Goal: Find specific page/section: Find specific page/section

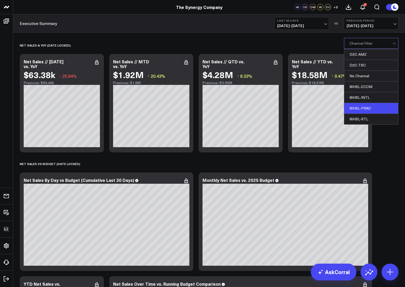
click at [361, 109] on div "WHSL-PRAC" at bounding box center [371, 108] width 54 height 11
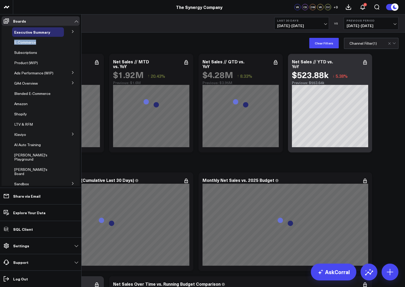
click at [72, 31] on button at bounding box center [73, 31] width 14 height 8
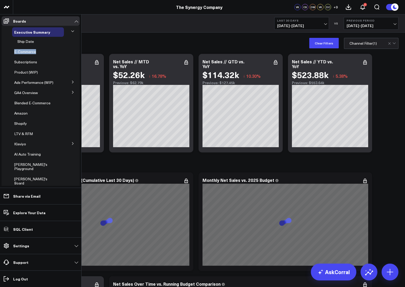
click at [72, 31] on button at bounding box center [73, 31] width 8 height 14
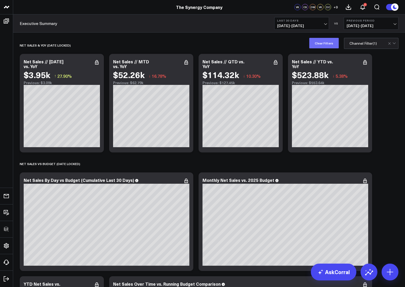
click at [322, 42] on button "Clear Filters" at bounding box center [323, 43] width 29 height 11
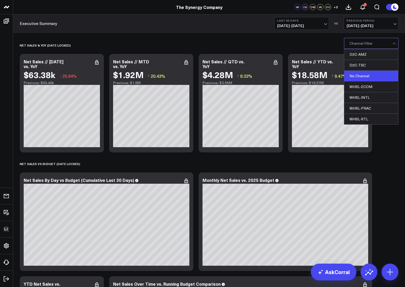
click at [360, 79] on div "No Channel" at bounding box center [371, 76] width 54 height 11
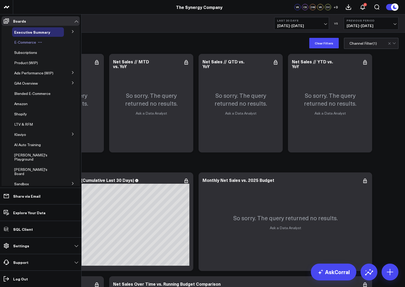
click at [21, 42] on span "E-Commerce" at bounding box center [25, 42] width 22 height 5
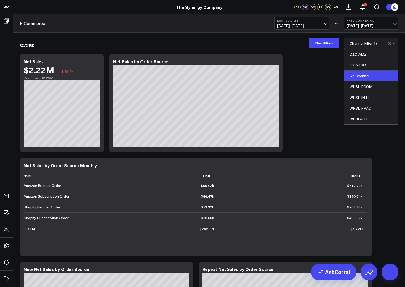
click at [359, 76] on div "No Channel" at bounding box center [371, 76] width 54 height 11
click at [355, 76] on div "No Channel" at bounding box center [371, 76] width 54 height 11
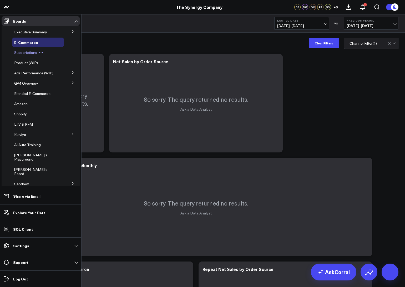
click at [19, 53] on span "Subscriptions" at bounding box center [25, 52] width 23 height 5
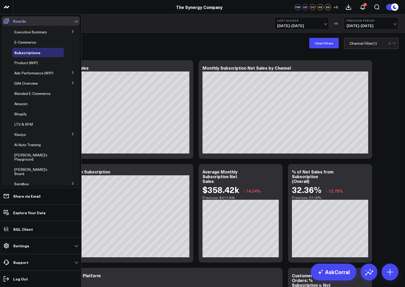
click at [7, 22] on icon at bounding box center [6, 21] width 6 height 6
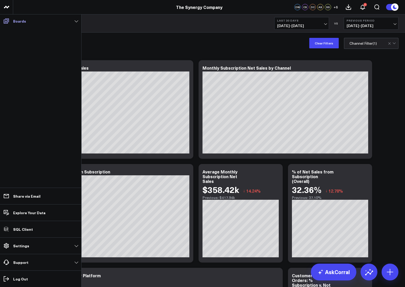
click at [23, 22] on p "Boards" at bounding box center [19, 21] width 13 height 4
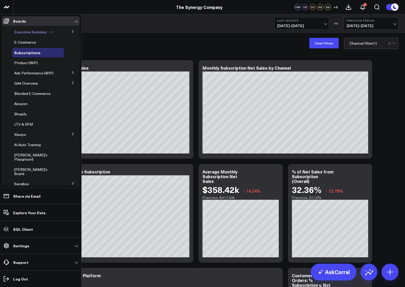
click at [29, 32] on span "Executive Summary" at bounding box center [30, 31] width 33 height 5
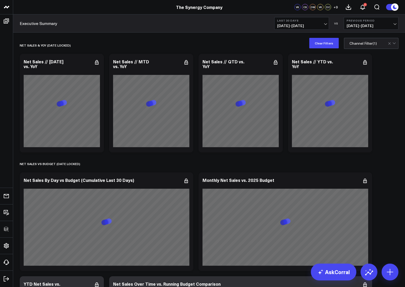
click at [116, 27] on div "Executive Summary Last 30 Days 07/28/25 - 08/26/25 VS Previous Period 06/28/25 …" at bounding box center [209, 23] width 392 height 18
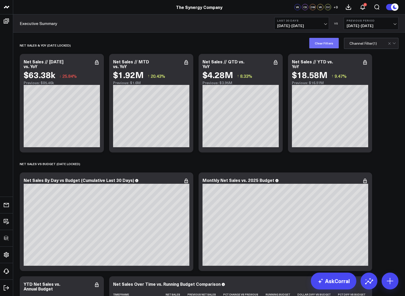
click at [326, 45] on button "Clear Filters" at bounding box center [323, 43] width 29 height 11
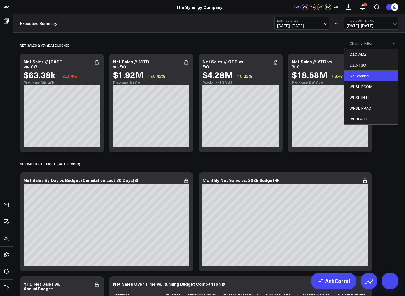
click at [360, 79] on div "No Channel" at bounding box center [371, 76] width 54 height 11
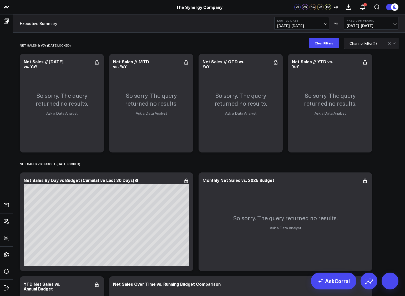
click at [144, 35] on div "Clear Filters option No Channel, selected. Channel Filter ( 1 )" at bounding box center [209, 43] width 392 height 21
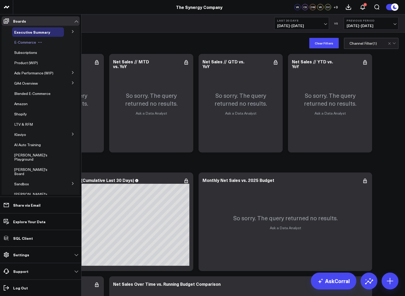
click at [23, 43] on span "E-Commerce" at bounding box center [25, 42] width 22 height 5
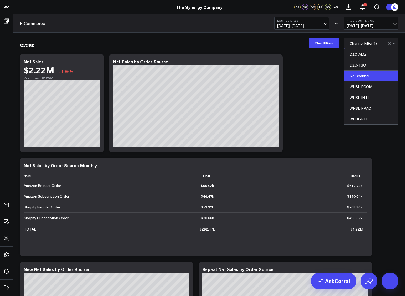
click at [362, 75] on div "No Channel" at bounding box center [371, 76] width 54 height 11
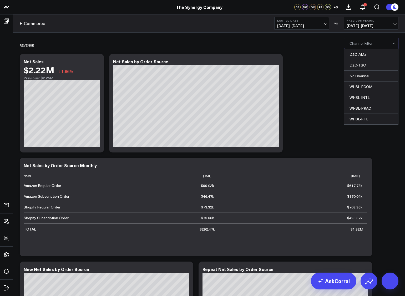
click at [358, 77] on div "No Channel" at bounding box center [371, 76] width 54 height 11
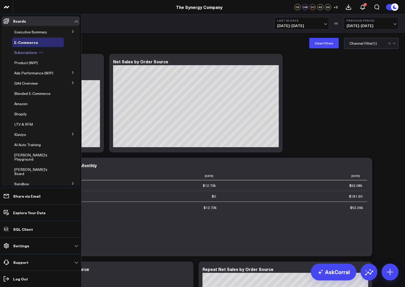
click at [26, 53] on span "Subscriptions" at bounding box center [25, 52] width 23 height 5
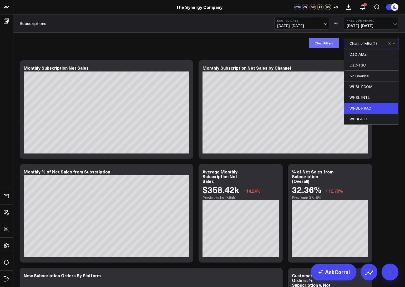
click at [327, 45] on button "Clear Filters" at bounding box center [323, 43] width 29 height 11
click at [356, 111] on div "WHSL-PRAC" at bounding box center [371, 108] width 54 height 11
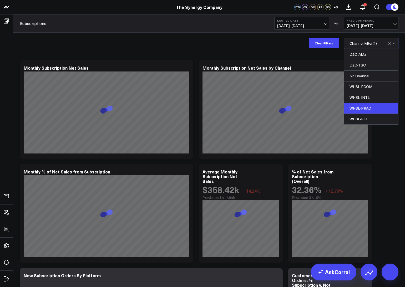
click at [386, 144] on div "Modify via AI Copy link to widget Ask support Remove Create linked copy Executi…" at bounding box center [209, 213] width 384 height 311
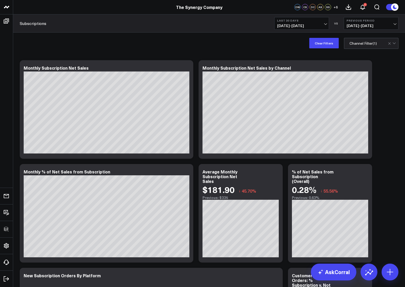
click at [286, 42] on div "Clear Filters option WHSL-PRAC, selected. Channel Filter ( 1 )" at bounding box center [209, 43] width 392 height 21
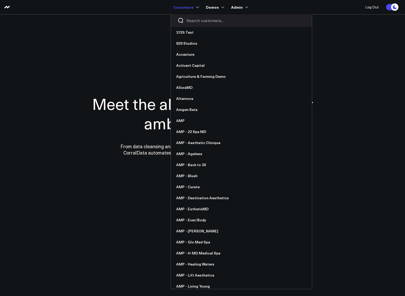
click at [196, 19] on input "Search customers input" at bounding box center [245, 21] width 119 height 6
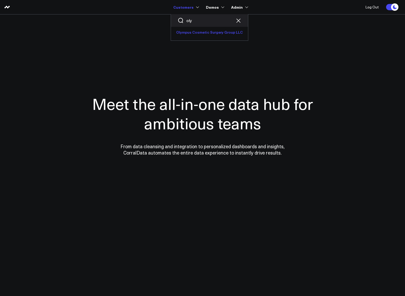
type input "oly"
click at [199, 33] on link "Olympus Cosmetic Surgery Group LLC" at bounding box center [209, 32] width 77 height 11
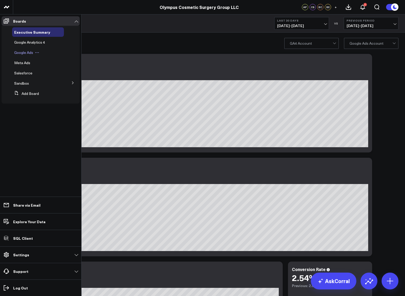
click at [26, 56] on div "Google Ads" at bounding box center [38, 52] width 52 height 9
click at [25, 53] on span "Google Ads" at bounding box center [23, 52] width 19 height 5
